Goal: Complete application form

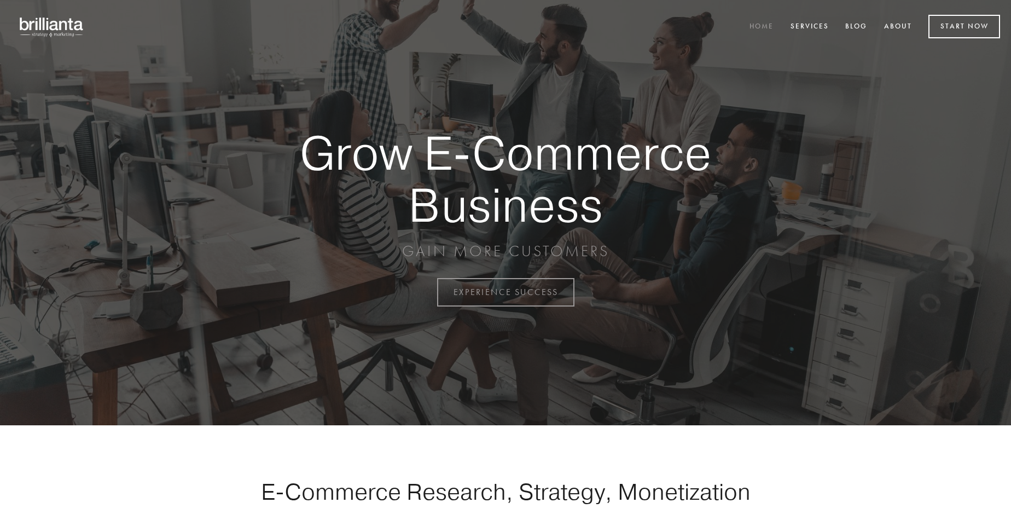
scroll to position [2867, 0]
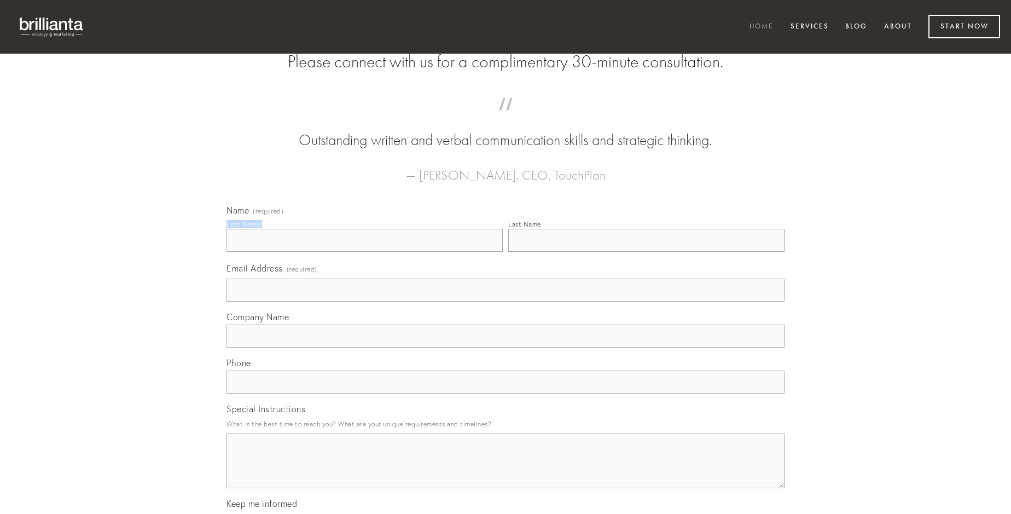
type input "[PERSON_NAME]"
click at [646, 252] on input "Last Name" at bounding box center [646, 240] width 276 height 23
type input "[PERSON_NAME]"
click at [505, 301] on input "Email Address (required)" at bounding box center [505, 289] width 558 height 23
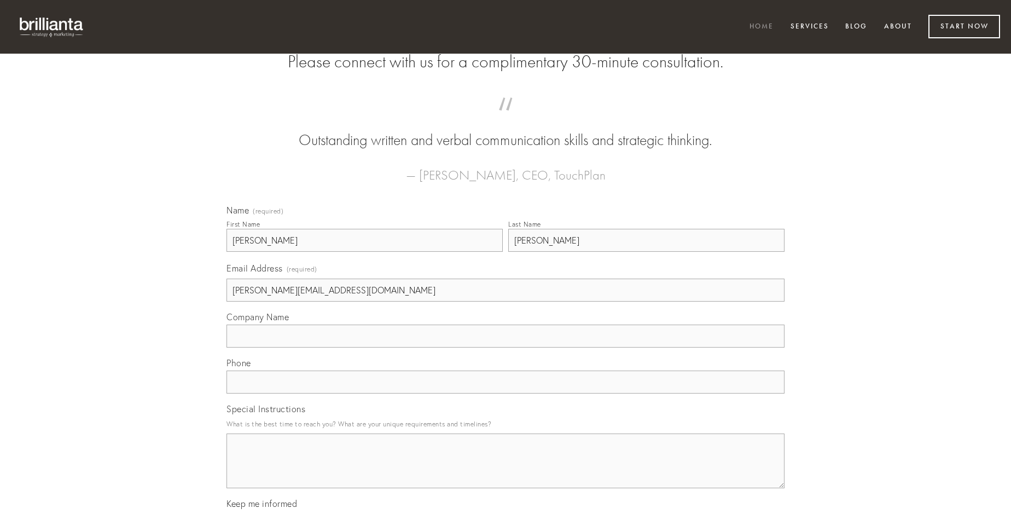
type input "[PERSON_NAME][EMAIL_ADDRESS][DOMAIN_NAME]"
click at [505, 347] on input "Company Name" at bounding box center [505, 335] width 558 height 23
type input "nesciunt"
click at [505, 393] on input "text" at bounding box center [505, 381] width 558 height 23
click at [505, 470] on textarea "Special Instructions" at bounding box center [505, 460] width 558 height 55
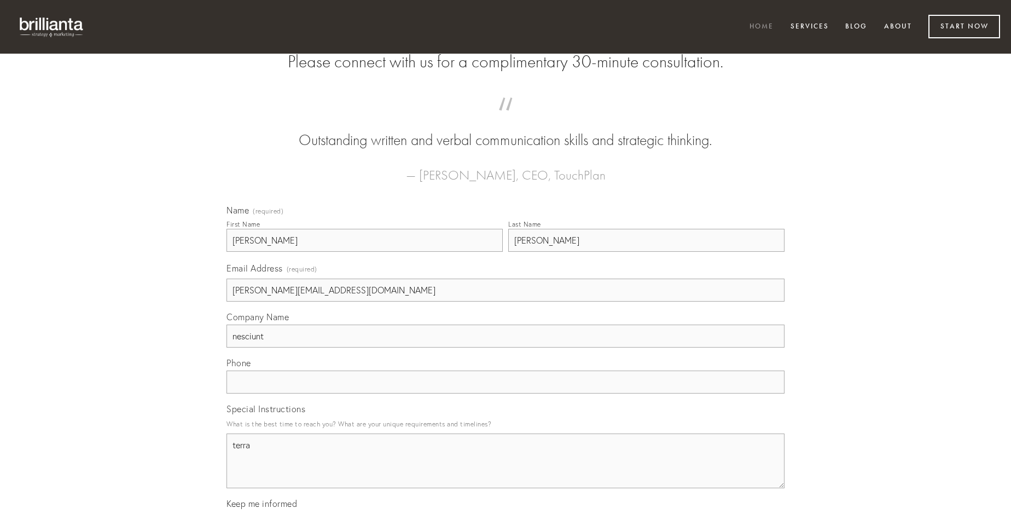
type textarea "terra"
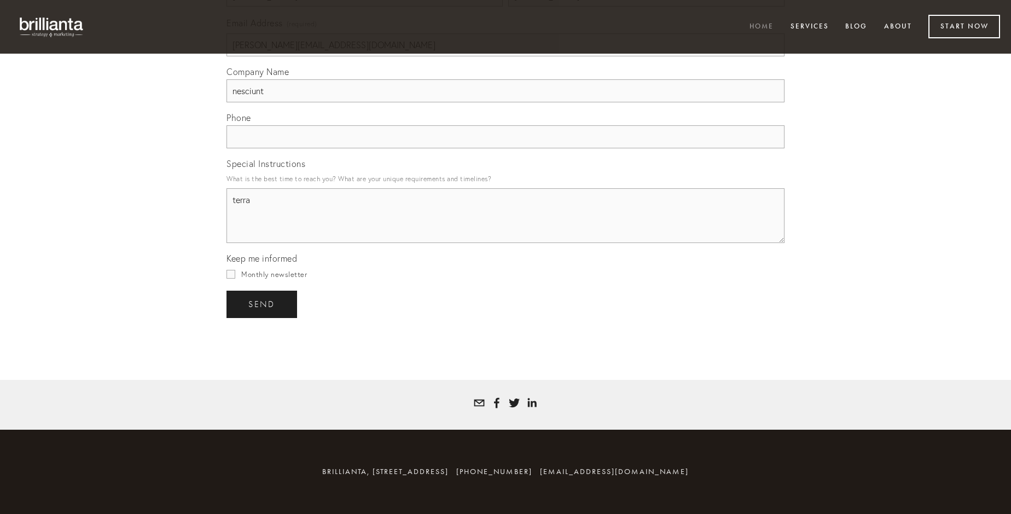
click at [263, 304] on span "send" at bounding box center [261, 304] width 27 height 10
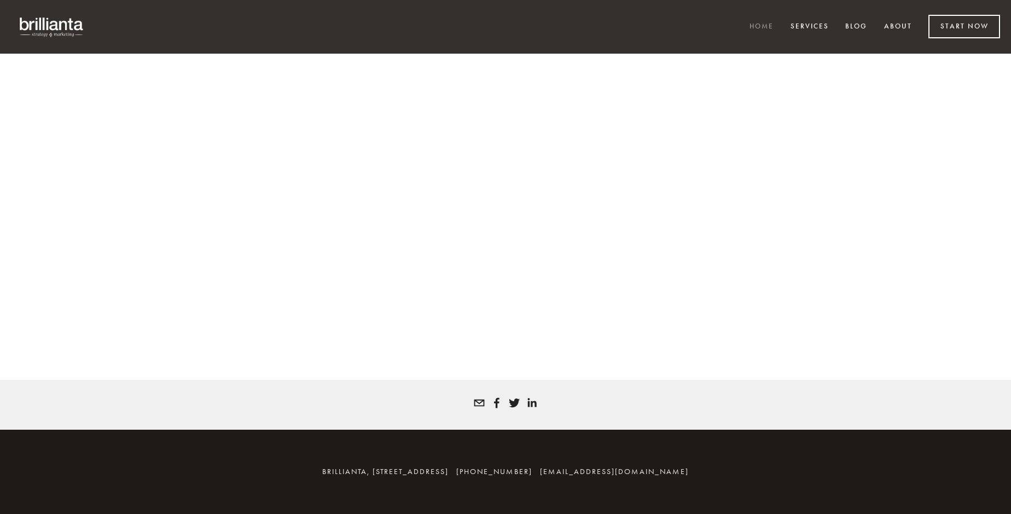
scroll to position [2852, 0]
